Goal: Task Accomplishment & Management: Complete application form

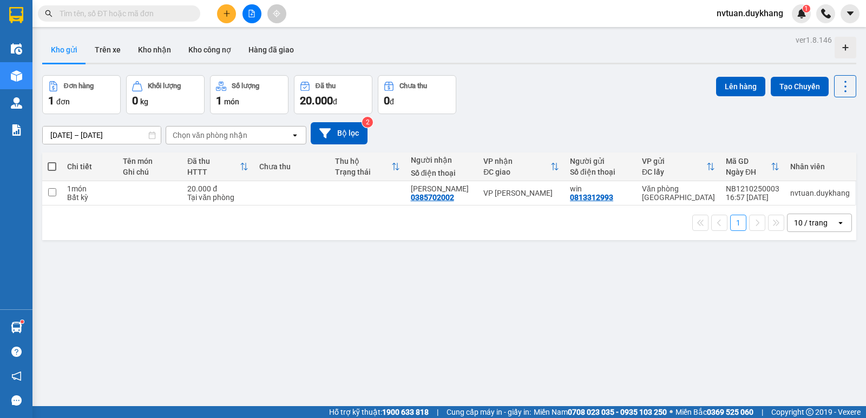
click at [230, 12] on icon "plus" at bounding box center [227, 14] width 8 height 8
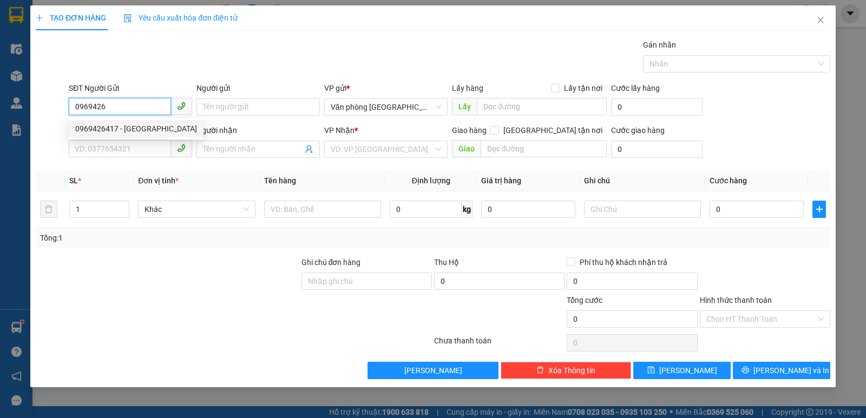
click at [127, 130] on div "0969426417 - [GEOGRAPHIC_DATA]" at bounding box center [136, 129] width 122 height 12
type input "0969426417"
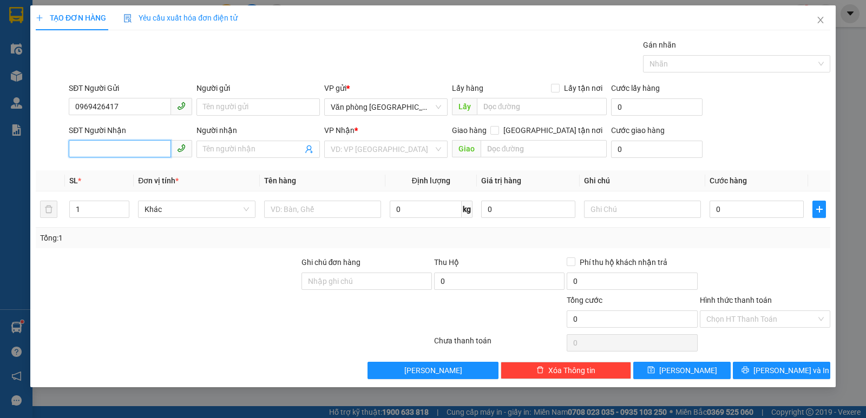
click at [125, 147] on input "SĐT Người Nhận" at bounding box center [120, 148] width 102 height 17
type input "0983615686"
click at [234, 149] on input "Người nhận" at bounding box center [253, 149] width 100 height 12
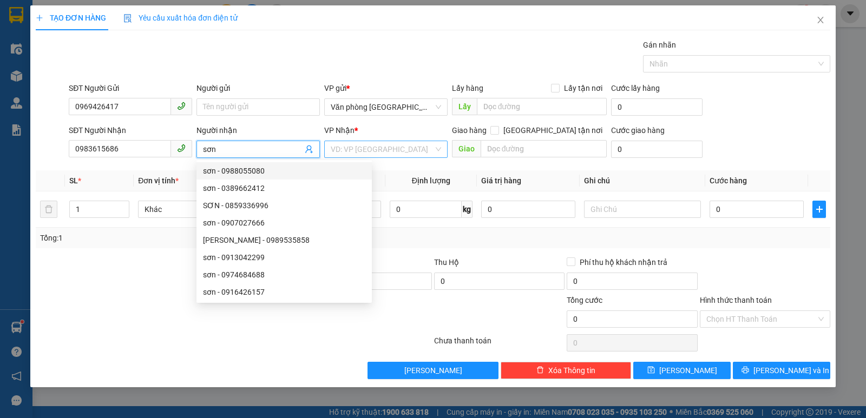
type input "sơn"
click at [353, 147] on input "search" at bounding box center [382, 149] width 103 height 16
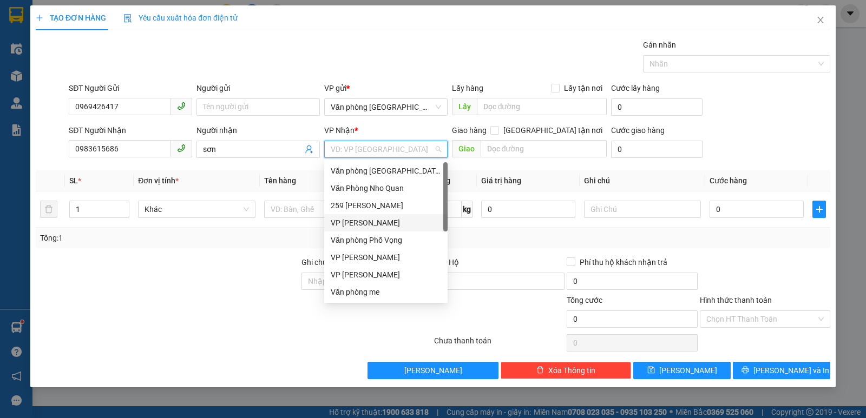
click at [371, 221] on div "VP [PERSON_NAME]" at bounding box center [386, 223] width 110 height 12
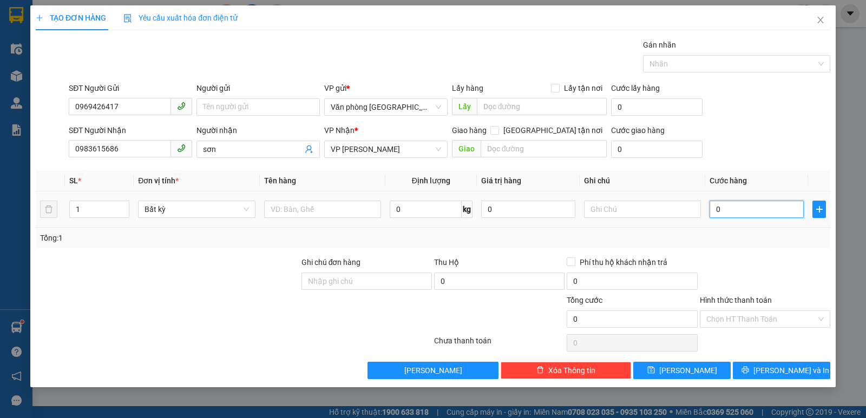
click at [744, 206] on input "0" at bounding box center [757, 209] width 94 height 17
type input "1"
type input "12"
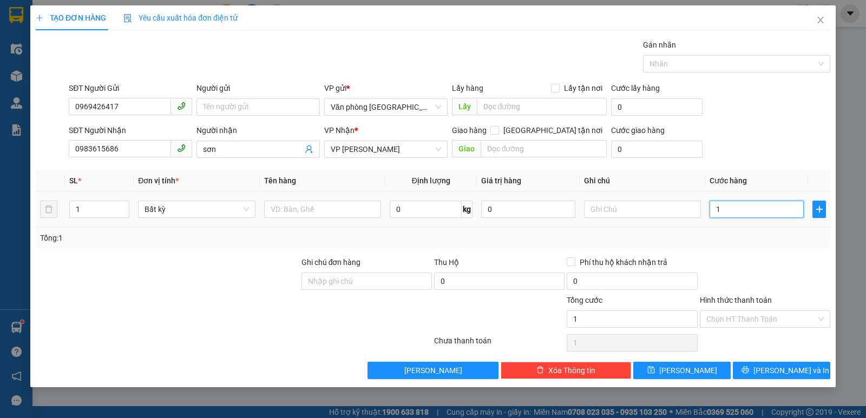
type input "12"
type input "120"
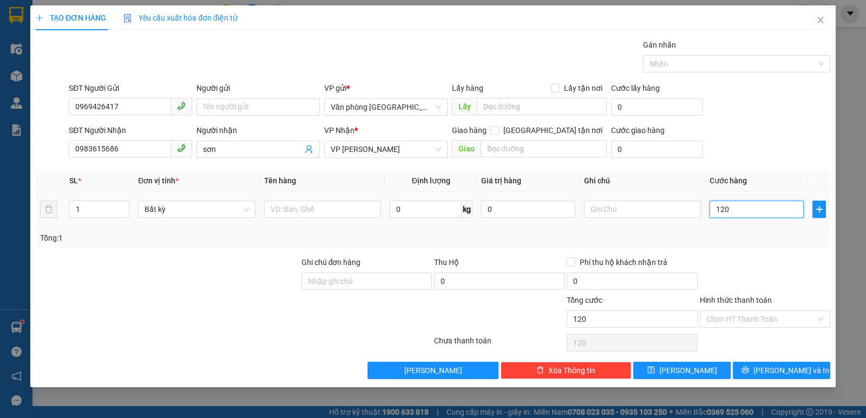
type input "1.200"
type input "12.000"
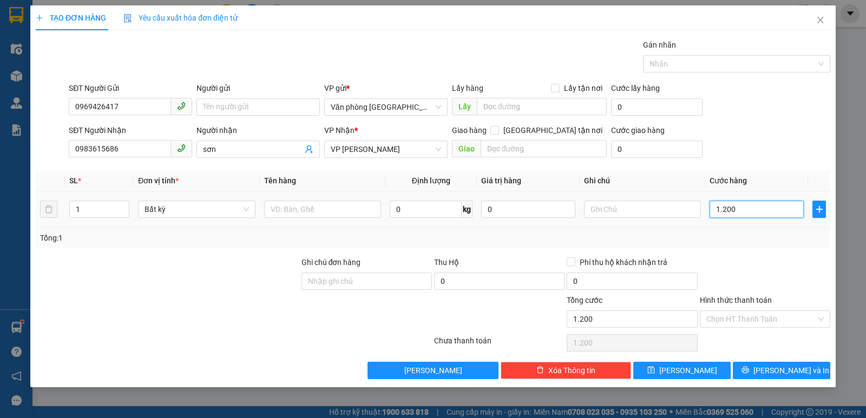
type input "12.000"
type input "120.000"
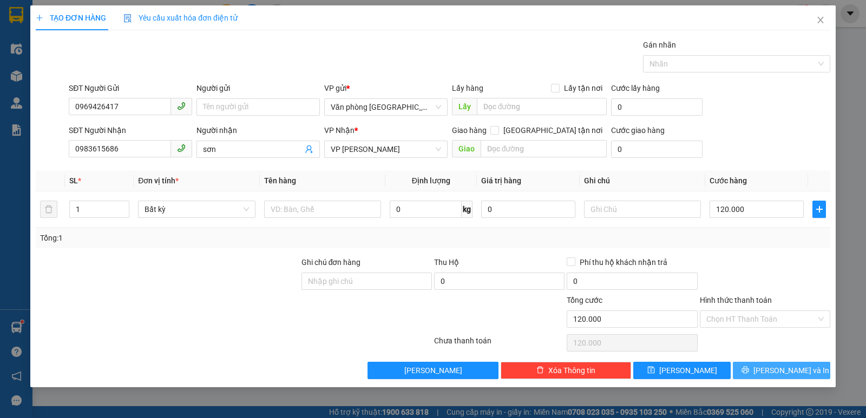
drag, startPoint x: 778, startPoint y: 371, endPoint x: 709, endPoint y: 363, distance: 69.8
click at [777, 371] on span "[PERSON_NAME] và In" at bounding box center [792, 371] width 76 height 12
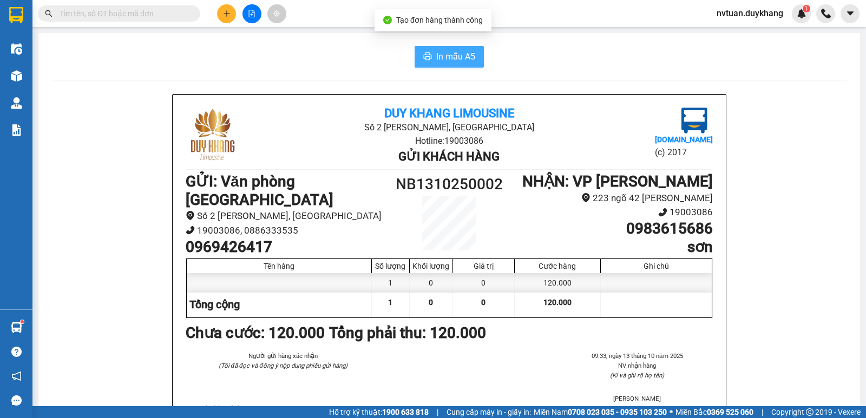
click at [442, 56] on span "In mẫu A5" at bounding box center [455, 57] width 39 height 14
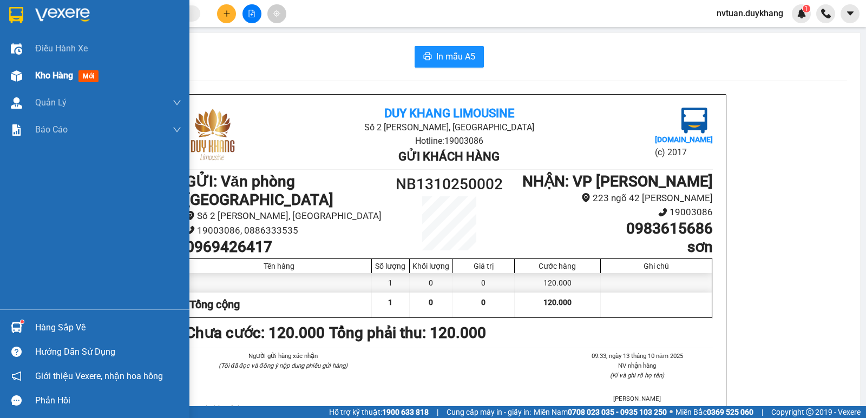
click at [62, 78] on span "Kho hàng" at bounding box center [54, 75] width 38 height 10
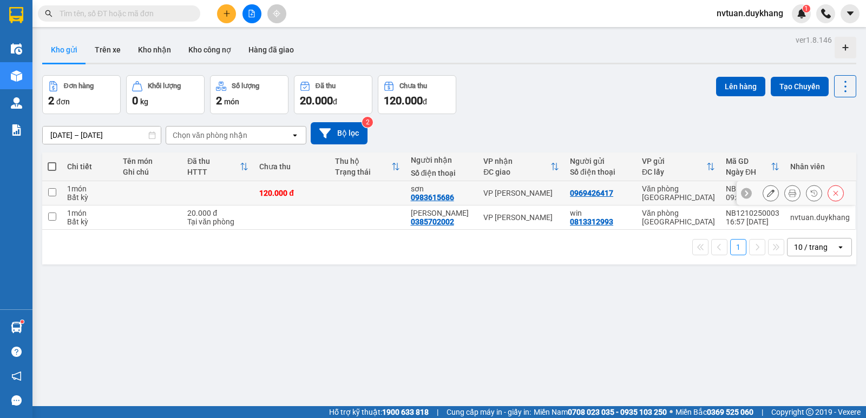
click at [53, 191] on input "checkbox" at bounding box center [52, 192] width 8 height 8
checkbox input "true"
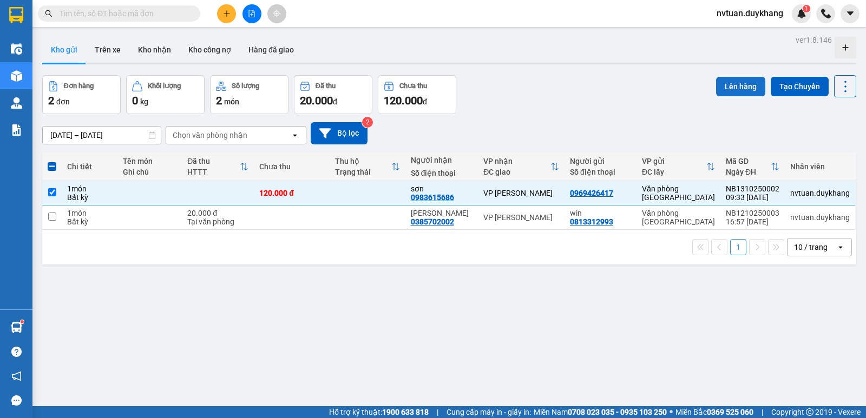
click at [727, 86] on button "Lên hàng" at bounding box center [740, 86] width 49 height 19
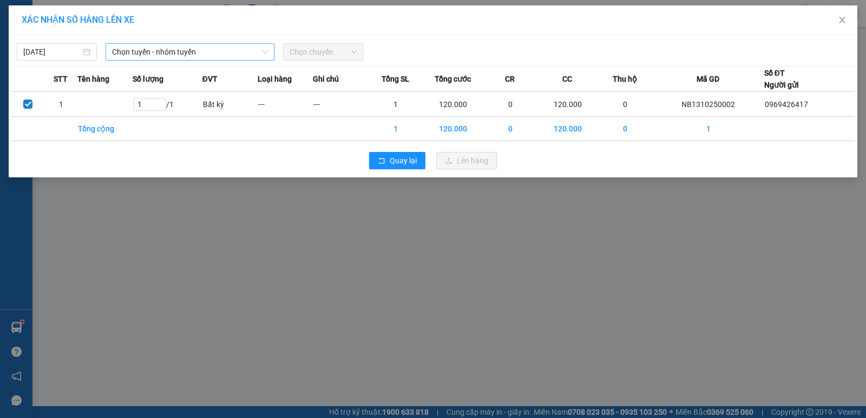
click at [144, 55] on span "Chọn tuyến - nhóm tuyến" at bounding box center [190, 52] width 156 height 16
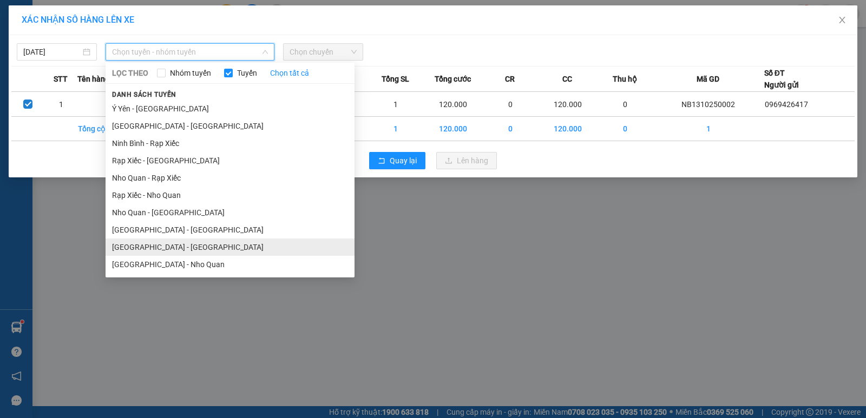
click at [166, 245] on li "[GEOGRAPHIC_DATA] - [GEOGRAPHIC_DATA]" at bounding box center [230, 247] width 249 height 17
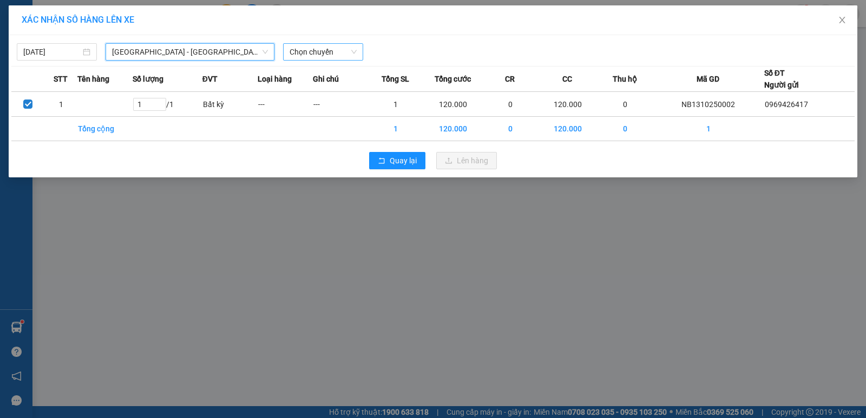
click at [335, 49] on span "Chọn chuyến" at bounding box center [323, 52] width 67 height 16
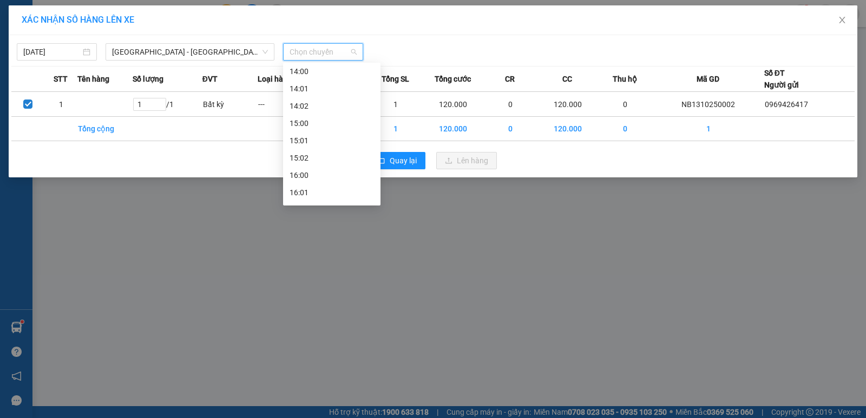
scroll to position [271, 0]
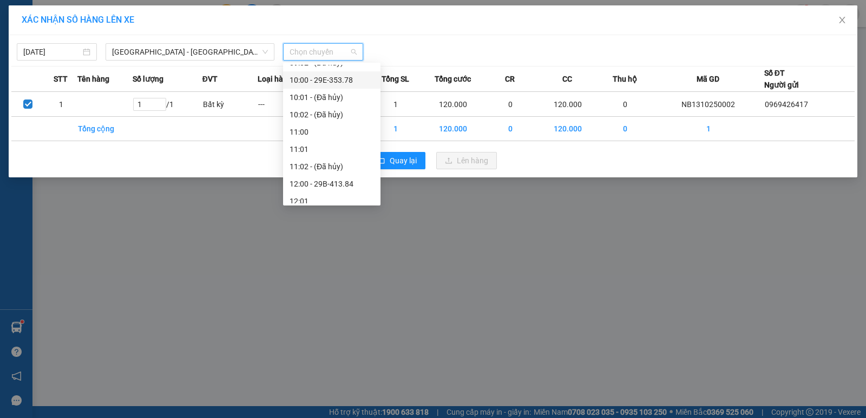
drag, startPoint x: 333, startPoint y: 80, endPoint x: 341, endPoint y: 89, distance: 11.5
click at [334, 80] on div "10:00 - 29E-353.78" at bounding box center [332, 80] width 84 height 12
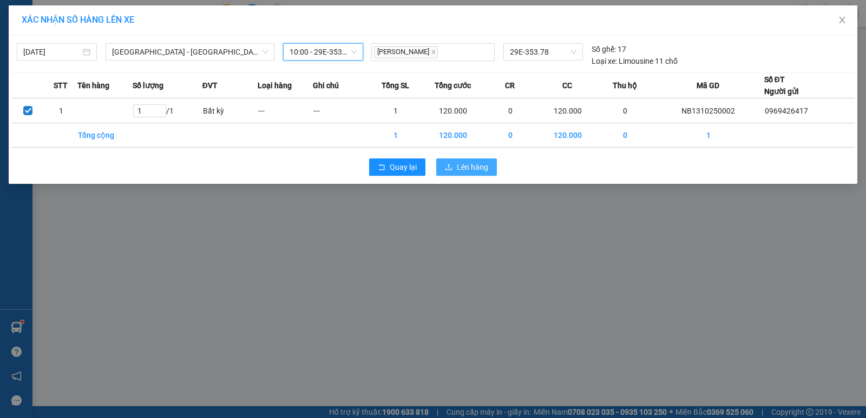
click at [476, 167] on span "Lên hàng" at bounding box center [472, 167] width 31 height 12
